Goal: Complete application form: Complete application form

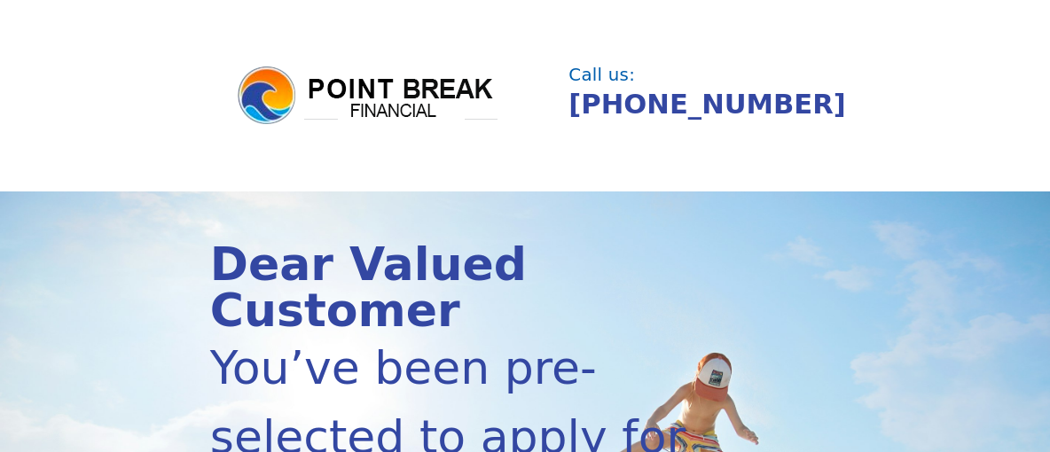
scroll to position [369, 0]
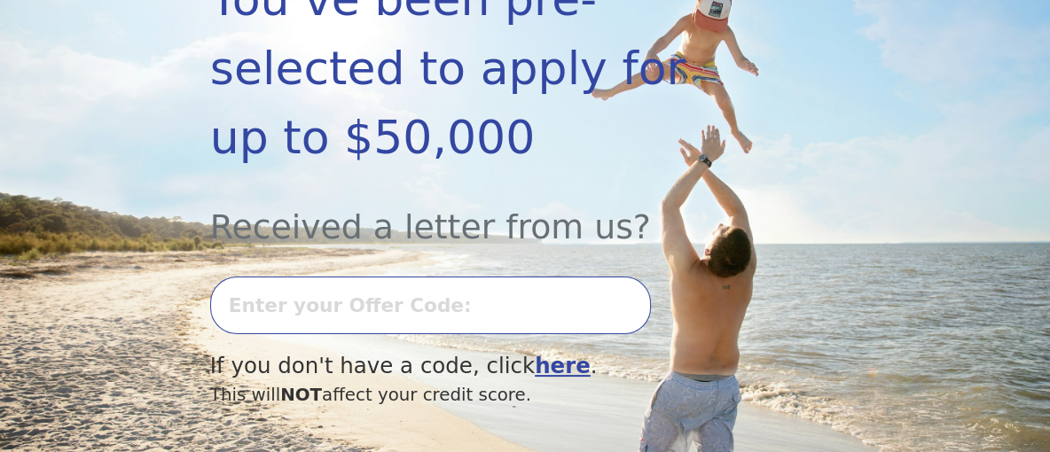
click at [246, 277] on input "text" at bounding box center [430, 306] width 441 height 58
type input "0923L-837395"
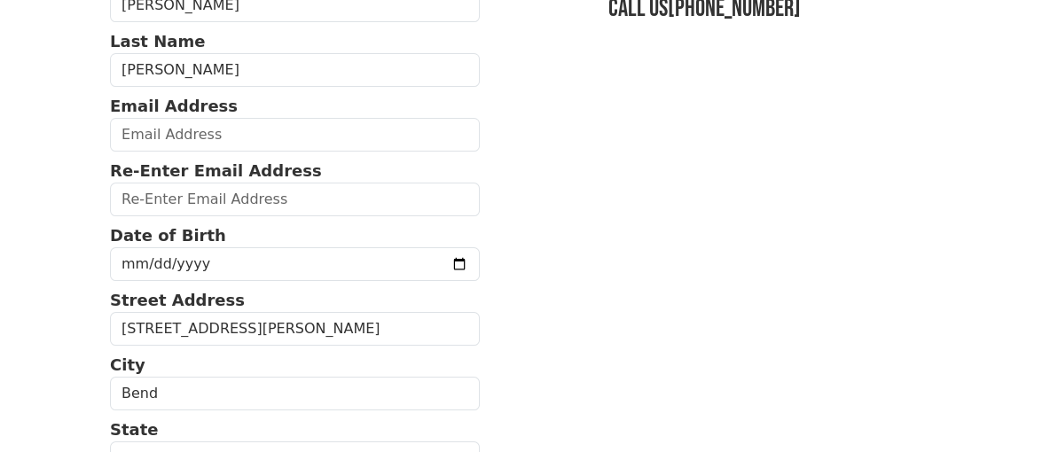
scroll to position [184, 0]
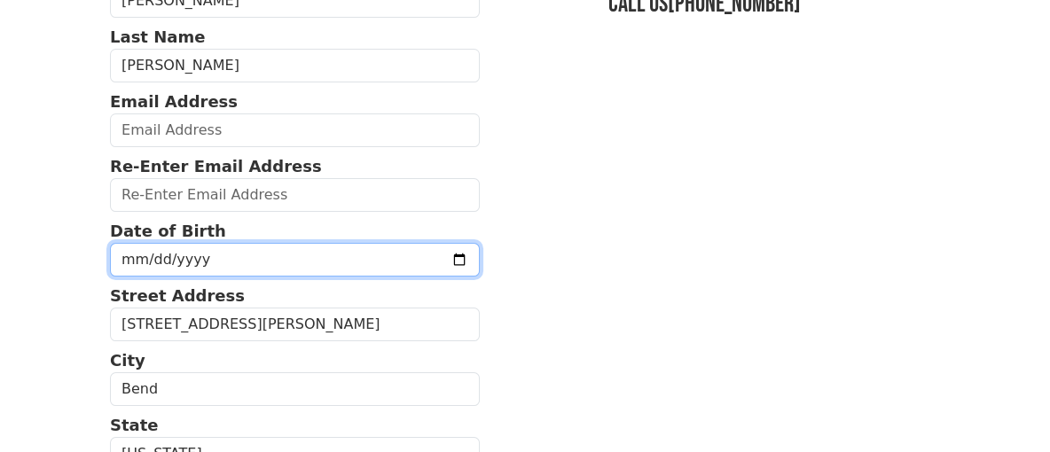
click at [236, 269] on input "date" at bounding box center [295, 260] width 370 height 34
type input "[DATE]"
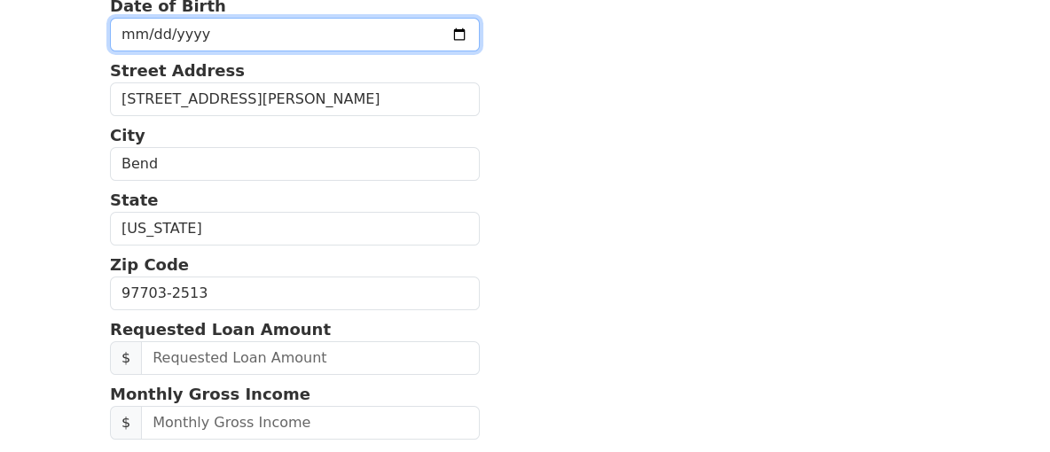
scroll to position [461, 0]
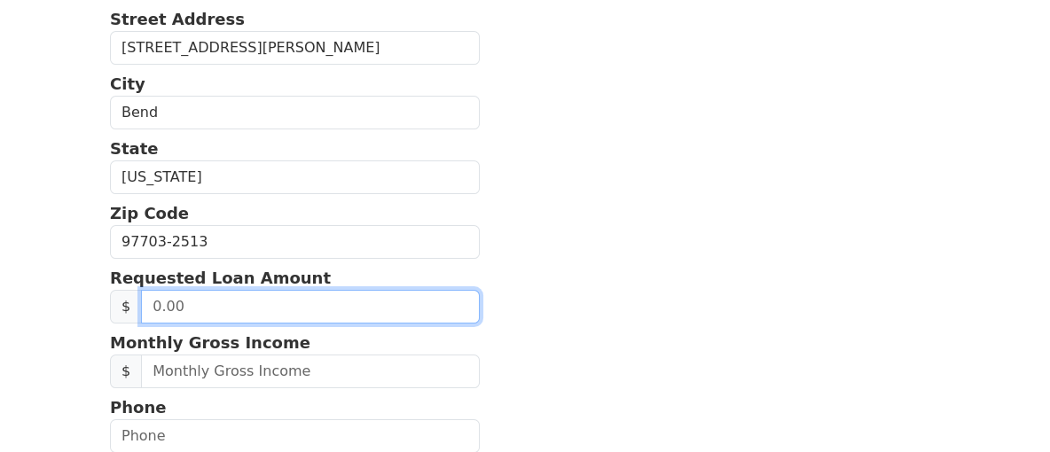
click at [231, 308] on input "text" at bounding box center [310, 307] width 339 height 34
type input "-2.00"
type input "20,000.00"
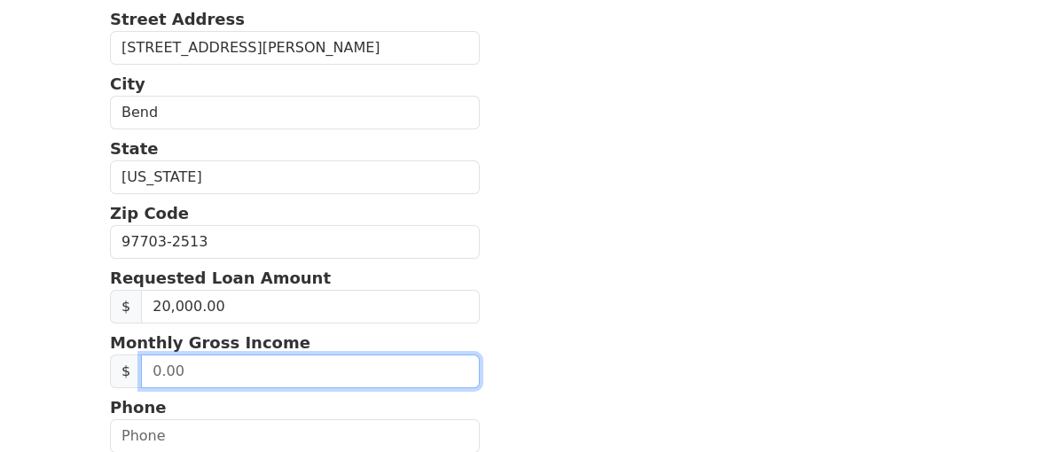
click at [222, 373] on input "text" at bounding box center [310, 372] width 339 height 34
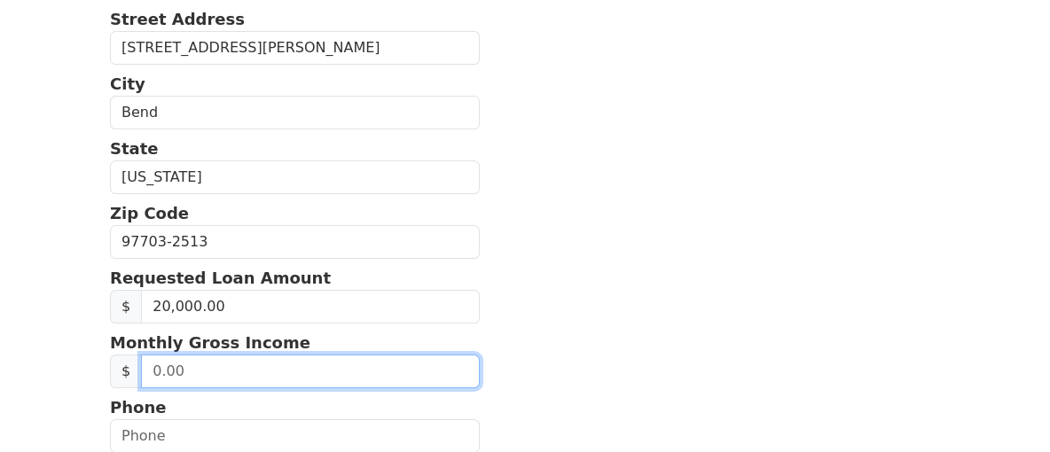
click at [193, 367] on input "text" at bounding box center [310, 372] width 339 height 34
type input "2,623.00"
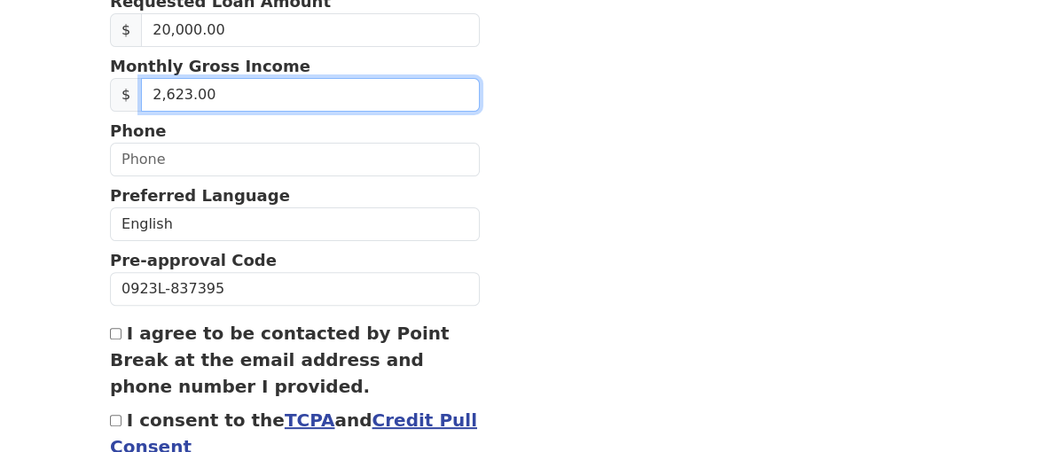
scroll to position [830, 0]
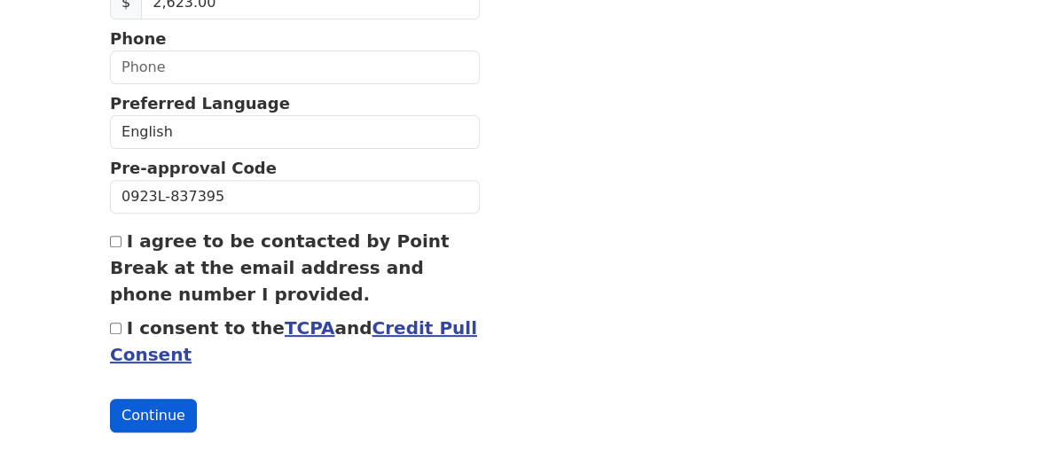
click at [138, 410] on button "Continue" at bounding box center [153, 416] width 87 height 34
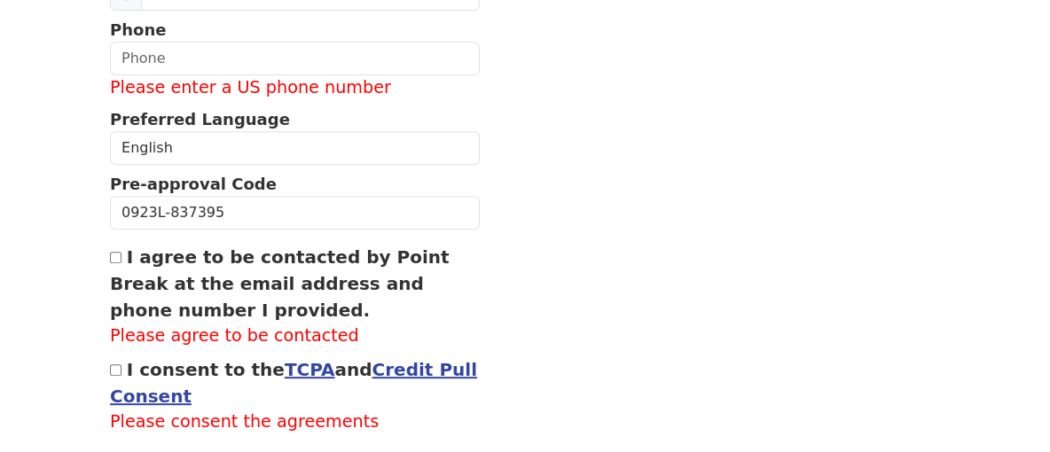
scroll to position [889, 0]
